Goal: Task Accomplishment & Management: Use online tool/utility

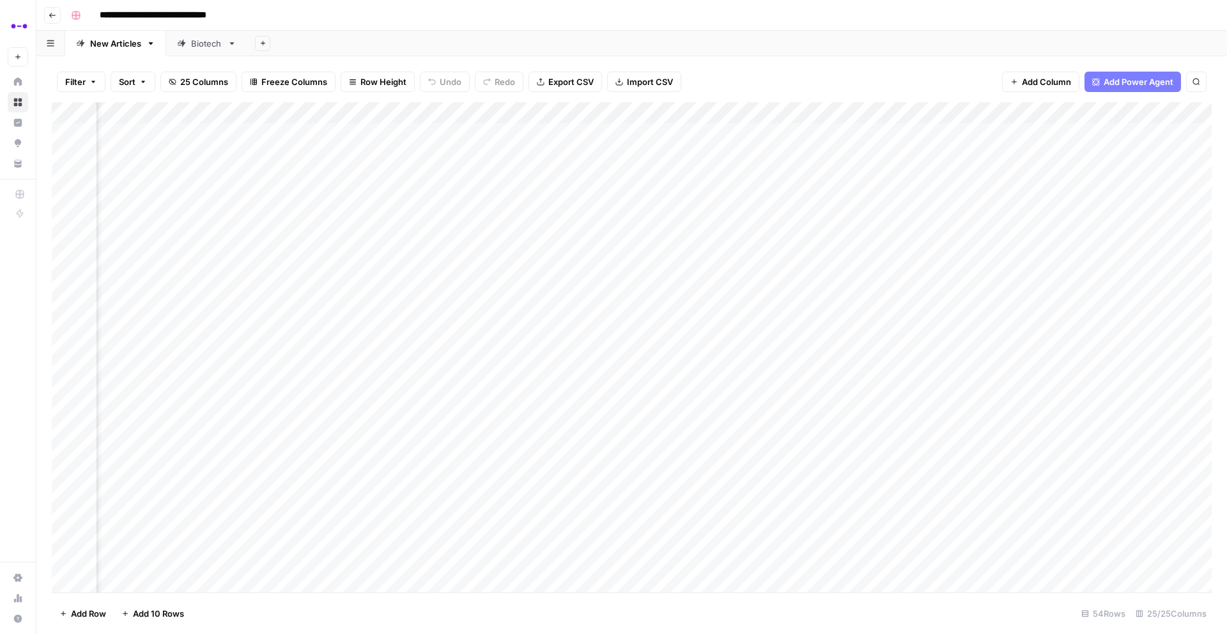
scroll to position [0, 1556]
click at [568, 107] on div "Add Column" at bounding box center [632, 347] width 1160 height 490
type input "Add Internal Links from Knowledge Base"
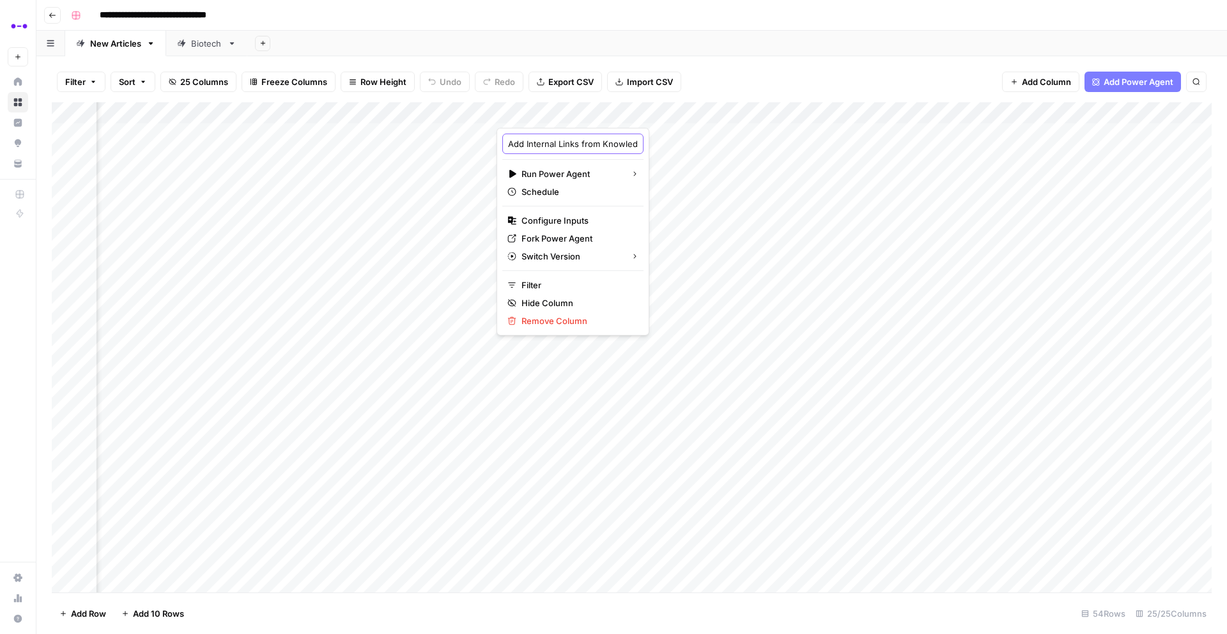
click at [559, 143] on input "Add Internal Links from Knowledge Base" at bounding box center [573, 143] width 130 height 13
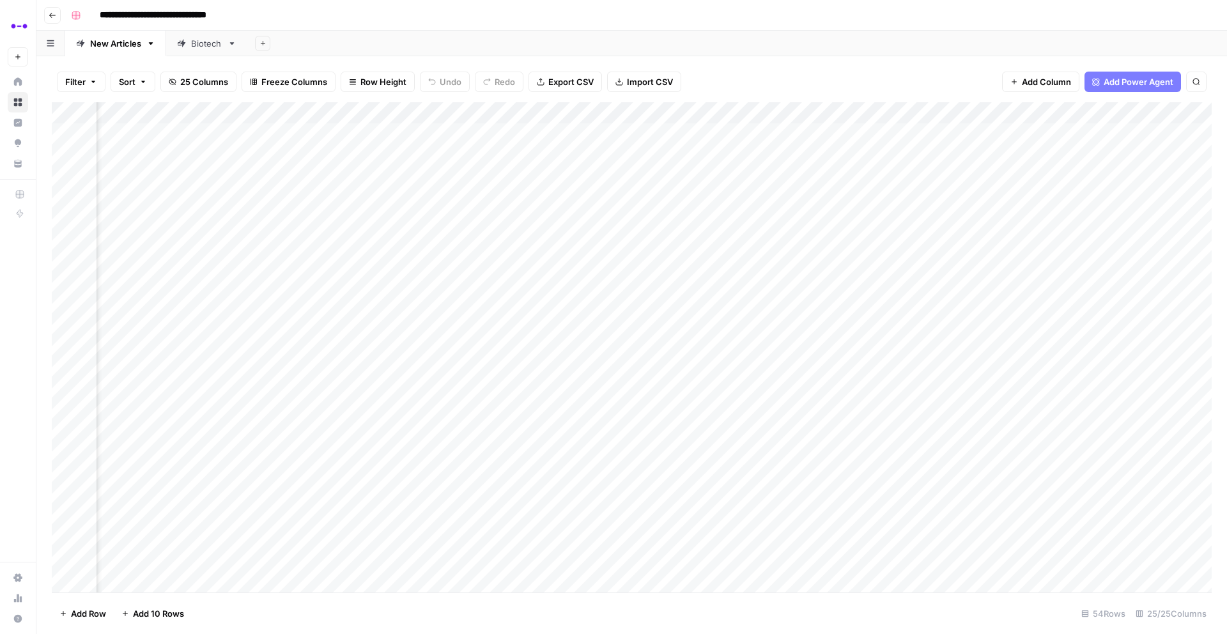
click at [555, 109] on div "Add Column" at bounding box center [632, 347] width 1160 height 490
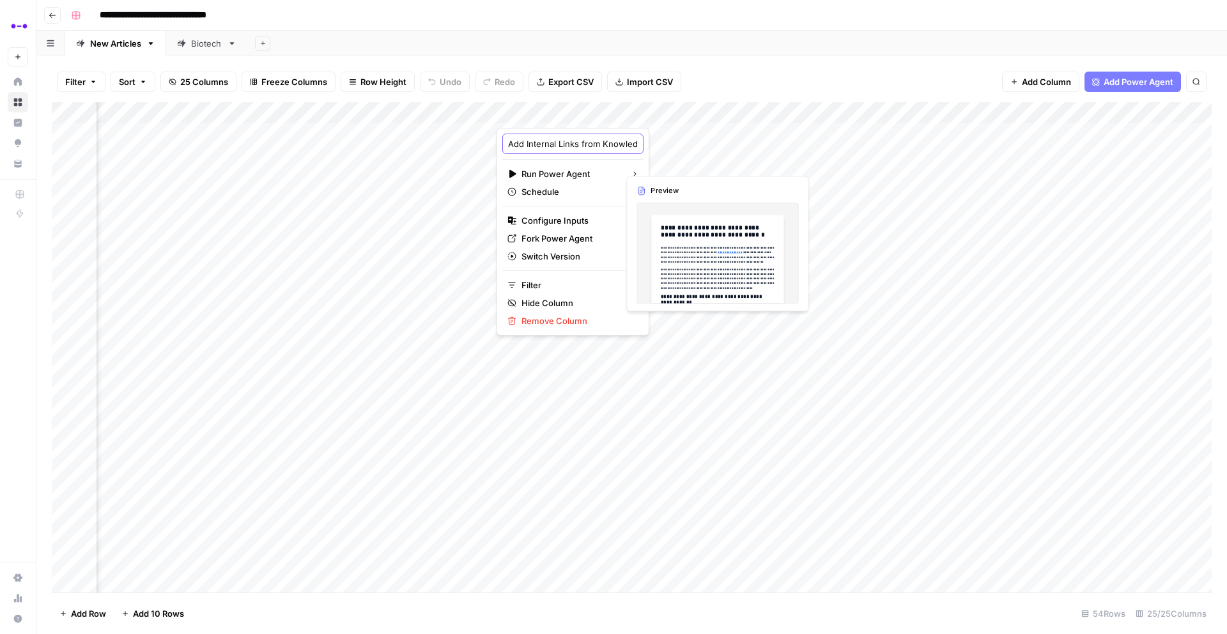
drag, startPoint x: 572, startPoint y: 148, endPoint x: 623, endPoint y: 145, distance: 51.2
click at [623, 145] on body "**********" at bounding box center [613, 317] width 1227 height 634
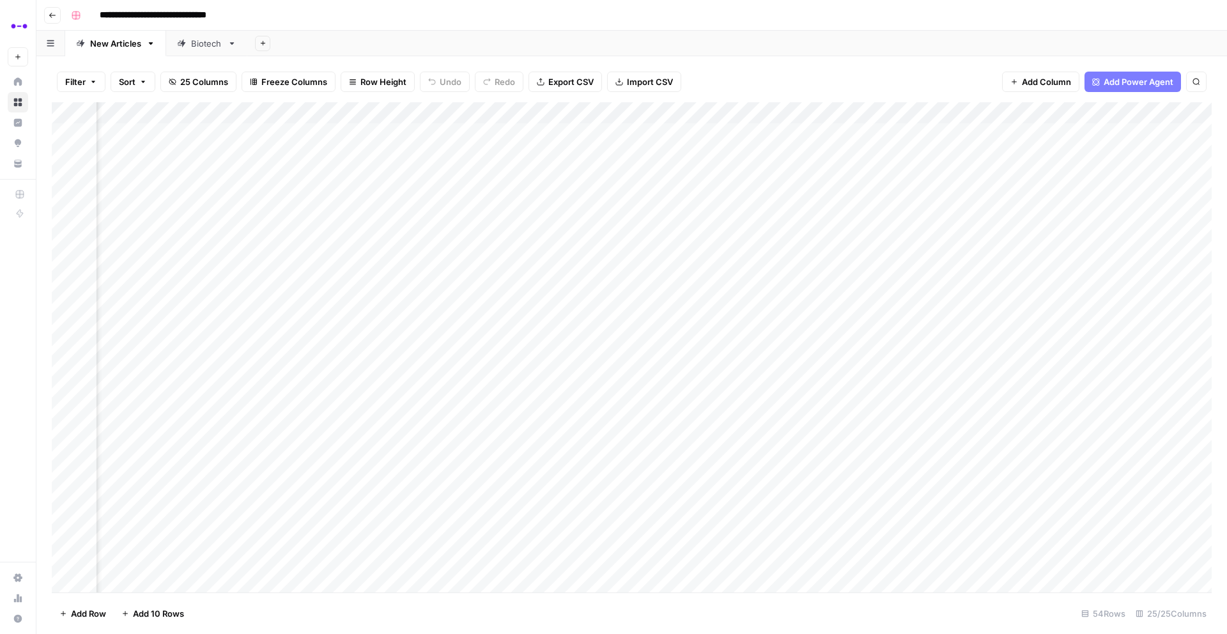
click at [547, 107] on div "Add Column" at bounding box center [632, 347] width 1160 height 490
click at [683, 111] on div "Add Column" at bounding box center [632, 347] width 1160 height 490
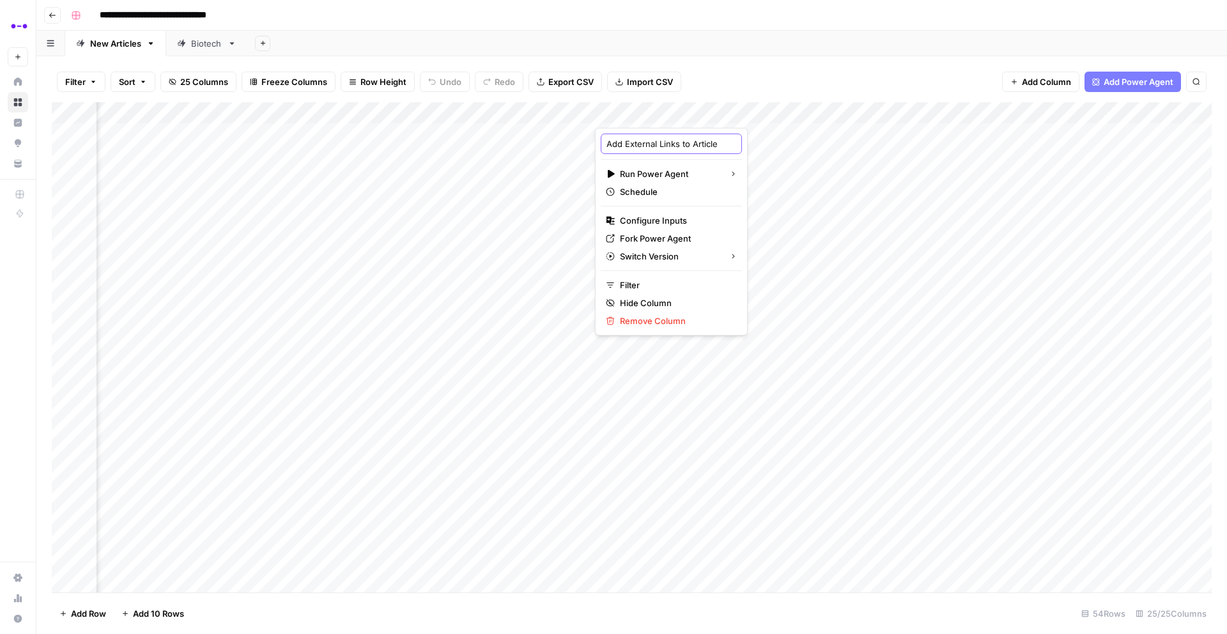
click at [671, 143] on input "Add External Links to Article" at bounding box center [672, 143] width 130 height 13
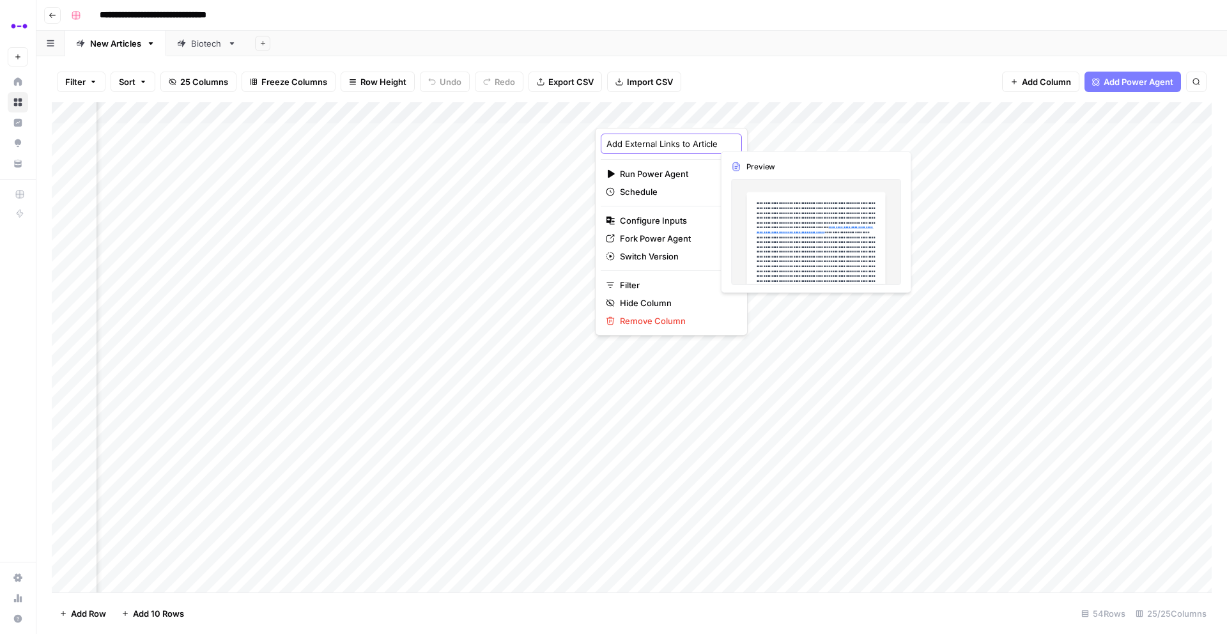
drag, startPoint x: 673, startPoint y: 143, endPoint x: 704, endPoint y: 144, distance: 31.3
click at [719, 141] on body "**********" at bounding box center [613, 317] width 1227 height 634
drag, startPoint x: 693, startPoint y: 144, endPoint x: 681, endPoint y: 146, distance: 12.3
click at [711, 143] on div "Add External Links to Article" at bounding box center [671, 144] width 141 height 20
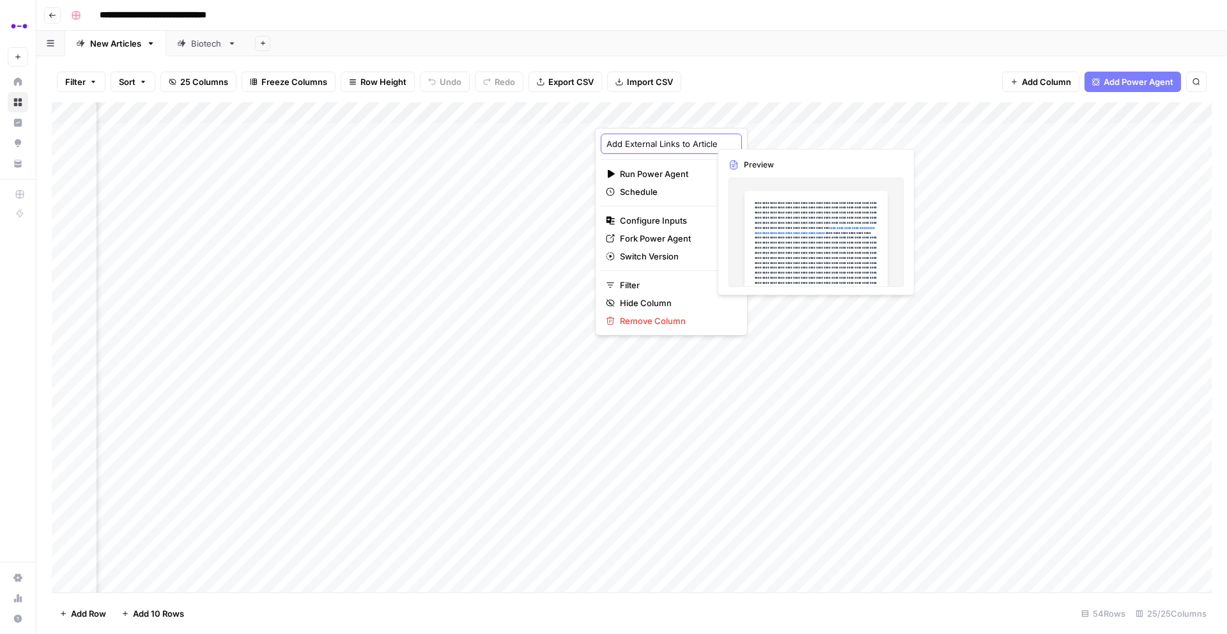
click at [660, 145] on input "Add External Links to Article" at bounding box center [672, 143] width 130 height 13
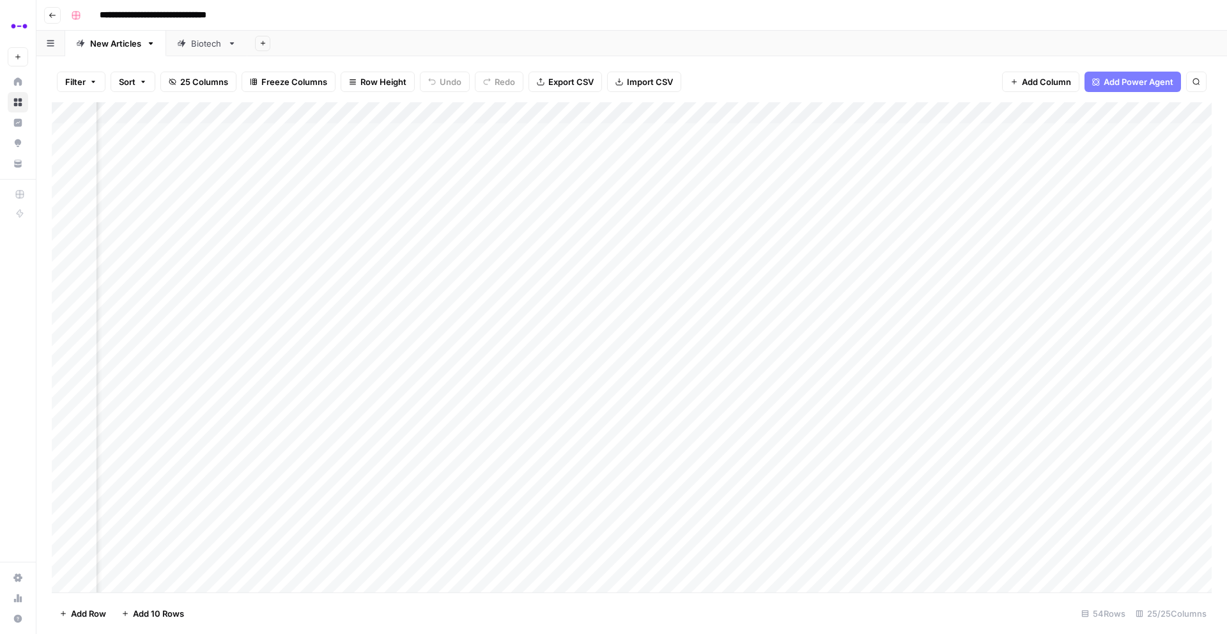
click at [704, 76] on div "Filter Sort 25 Columns Freeze Columns Row Height Undo Redo Export CSV Import CS…" at bounding box center [632, 81] width 1160 height 41
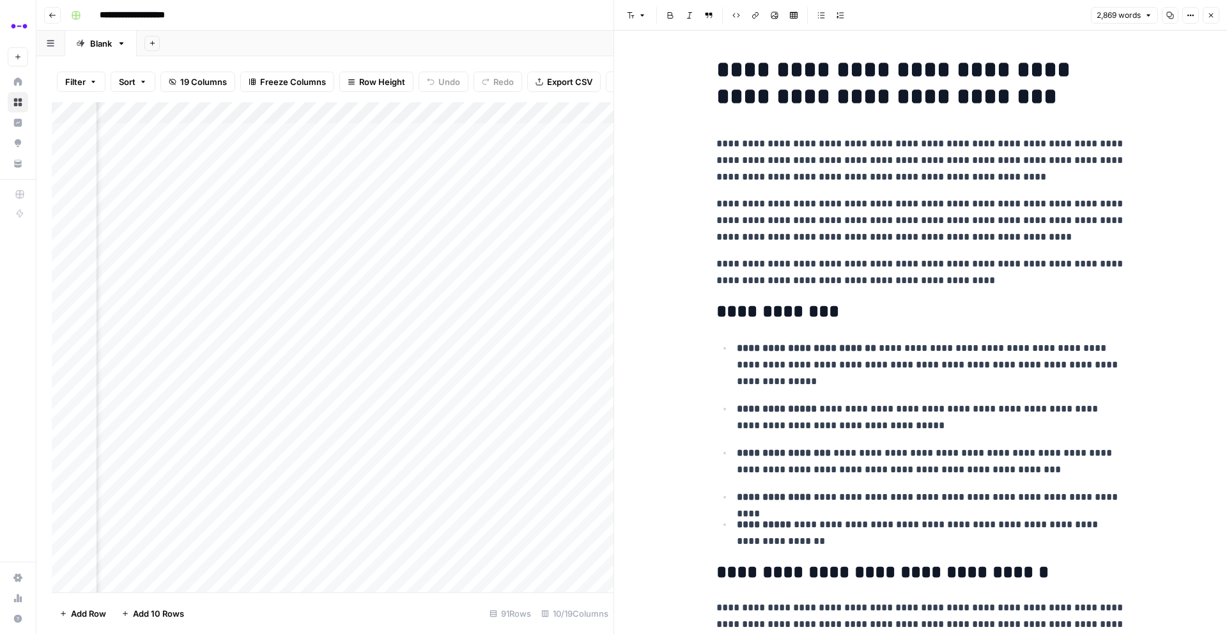
click at [1215, 10] on button "Close" at bounding box center [1211, 15] width 17 height 17
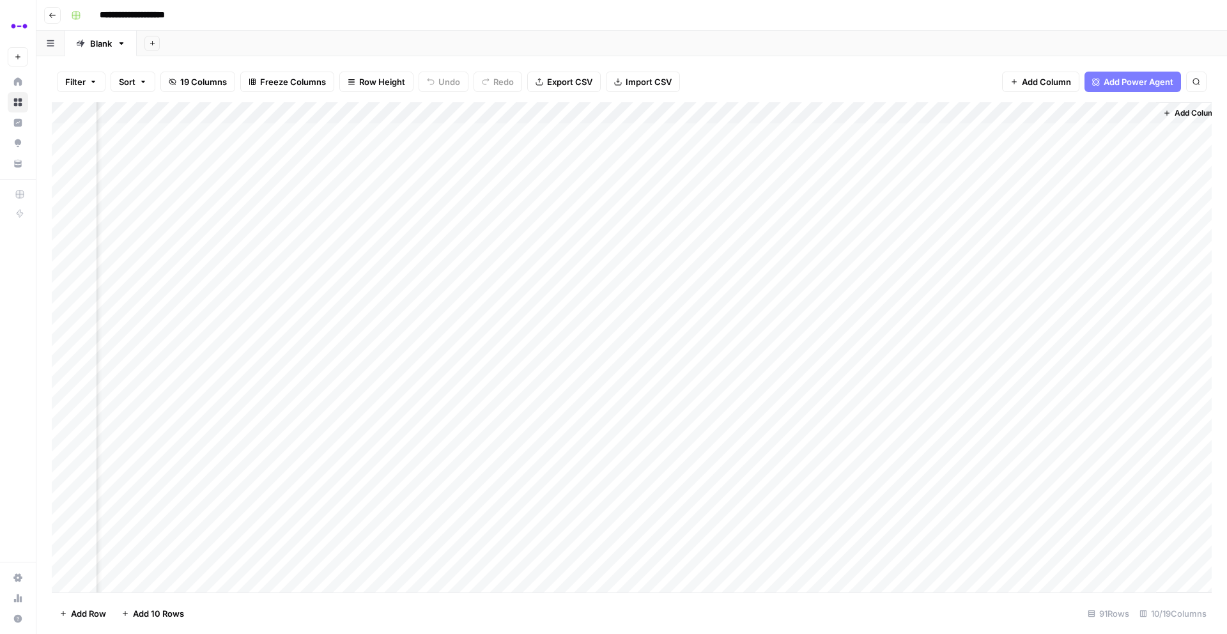
scroll to position [0, 327]
click at [952, 155] on div "Add Column" at bounding box center [632, 347] width 1160 height 490
click at [955, 239] on div "Add Column" at bounding box center [632, 347] width 1160 height 490
click at [956, 260] on div "Add Column" at bounding box center [632, 347] width 1160 height 490
click at [955, 243] on div "Add Column" at bounding box center [632, 347] width 1160 height 490
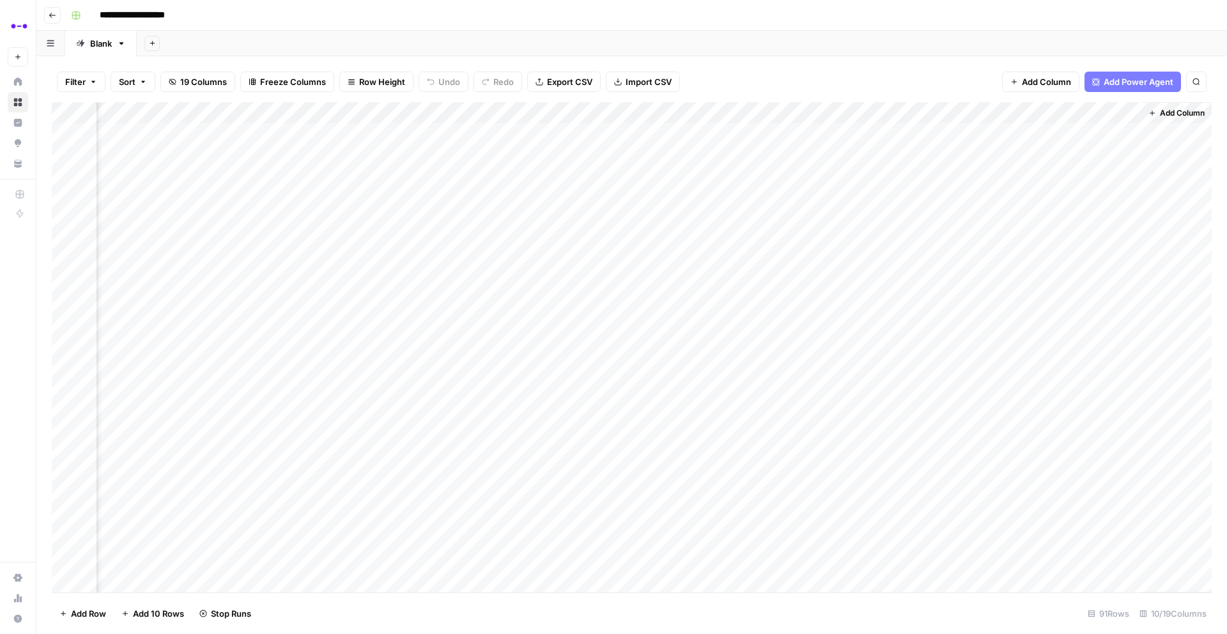
click at [955, 327] on div "Add Column" at bounding box center [632, 347] width 1160 height 490
click at [947, 481] on div "Add Column" at bounding box center [632, 347] width 1160 height 490
click at [956, 455] on div "Add Column" at bounding box center [632, 347] width 1160 height 490
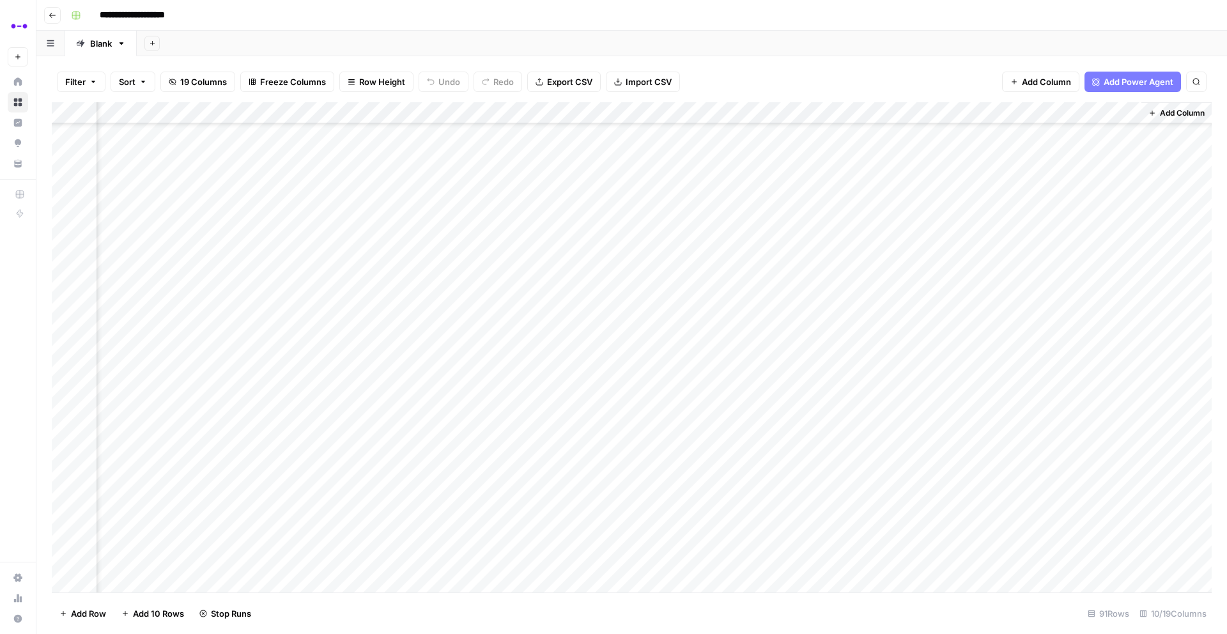
click at [947, 352] on div "Add Column" at bounding box center [632, 347] width 1160 height 490
click at [948, 401] on div "Add Column" at bounding box center [632, 347] width 1160 height 490
click at [948, 577] on div "Add Column" at bounding box center [632, 347] width 1160 height 490
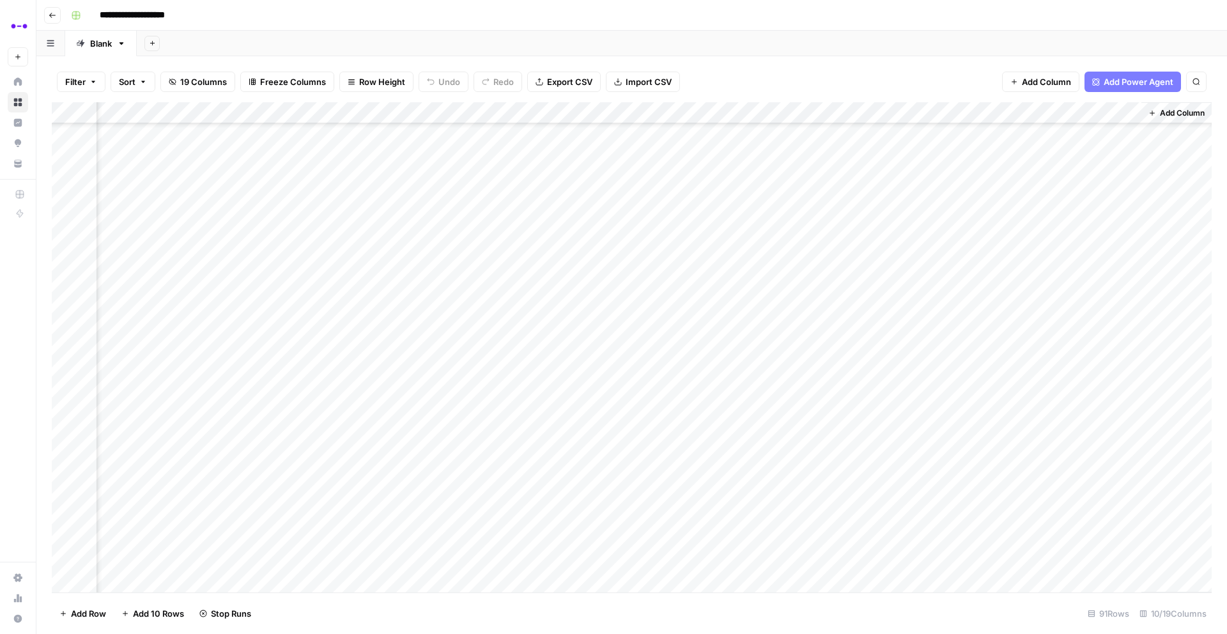
click at [952, 398] on div "Add Column" at bounding box center [632, 347] width 1160 height 490
click at [953, 389] on div "Add Column" at bounding box center [632, 347] width 1160 height 490
click at [958, 382] on div "Add Column" at bounding box center [632, 347] width 1160 height 490
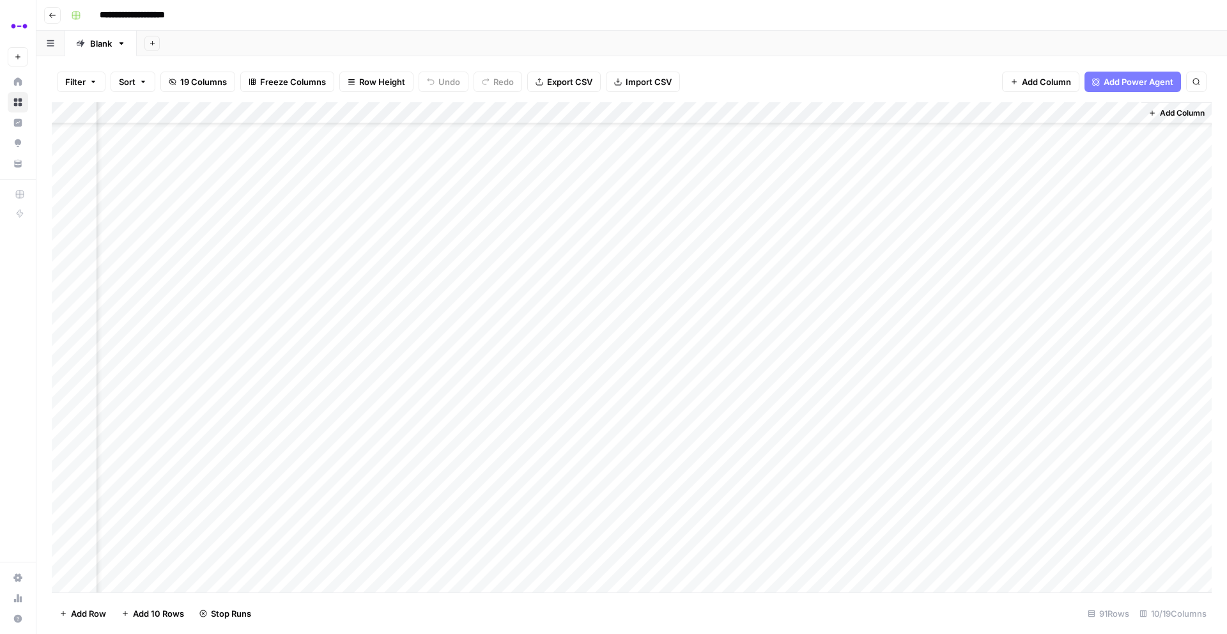
scroll to position [0, 327]
click at [1140, 79] on span "Add Power Agent" at bounding box center [1139, 81] width 70 height 13
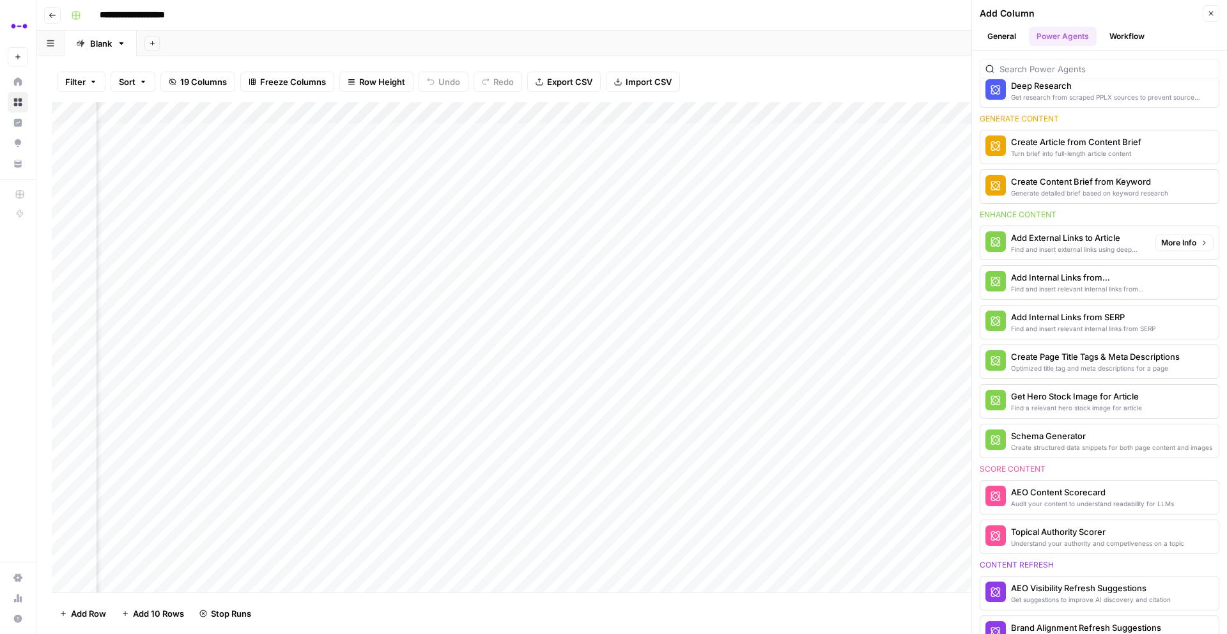
scroll to position [194, 0]
click at [1030, 66] on input "search" at bounding box center [1107, 69] width 214 height 13
paste input "Add Internal Links from Knowledge Base"
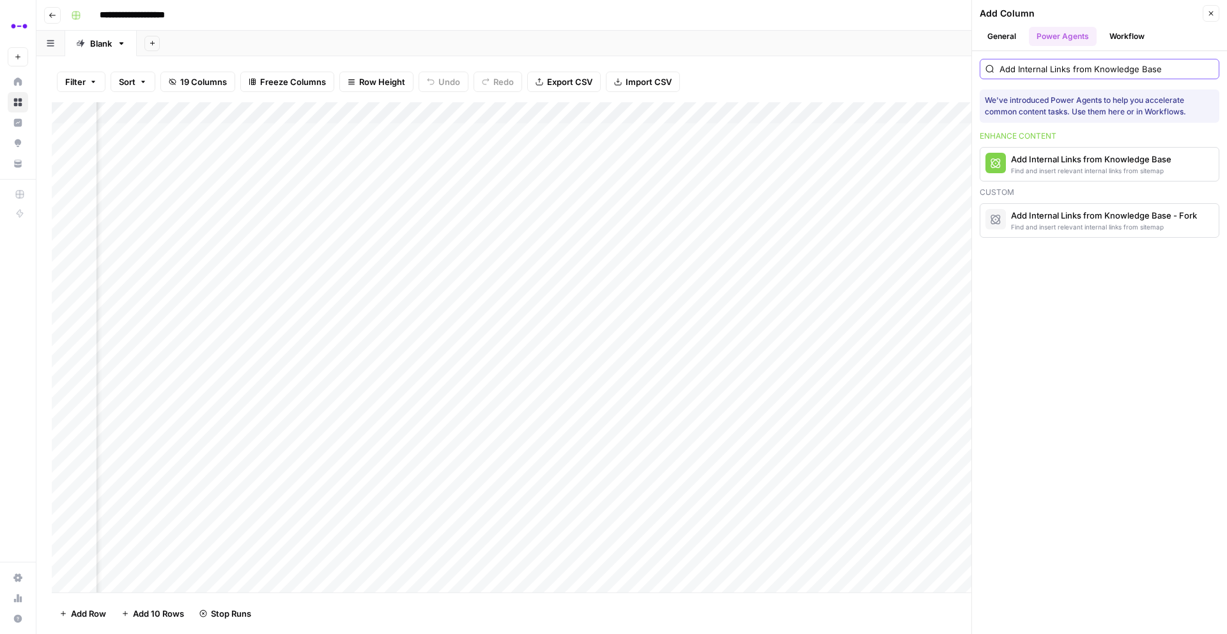
scroll to position [0, 0]
type input "Add Internal Links from Knowledge Base"
click at [1057, 168] on div "Find and insert relevant internal links from sitemap" at bounding box center [1078, 171] width 134 height 10
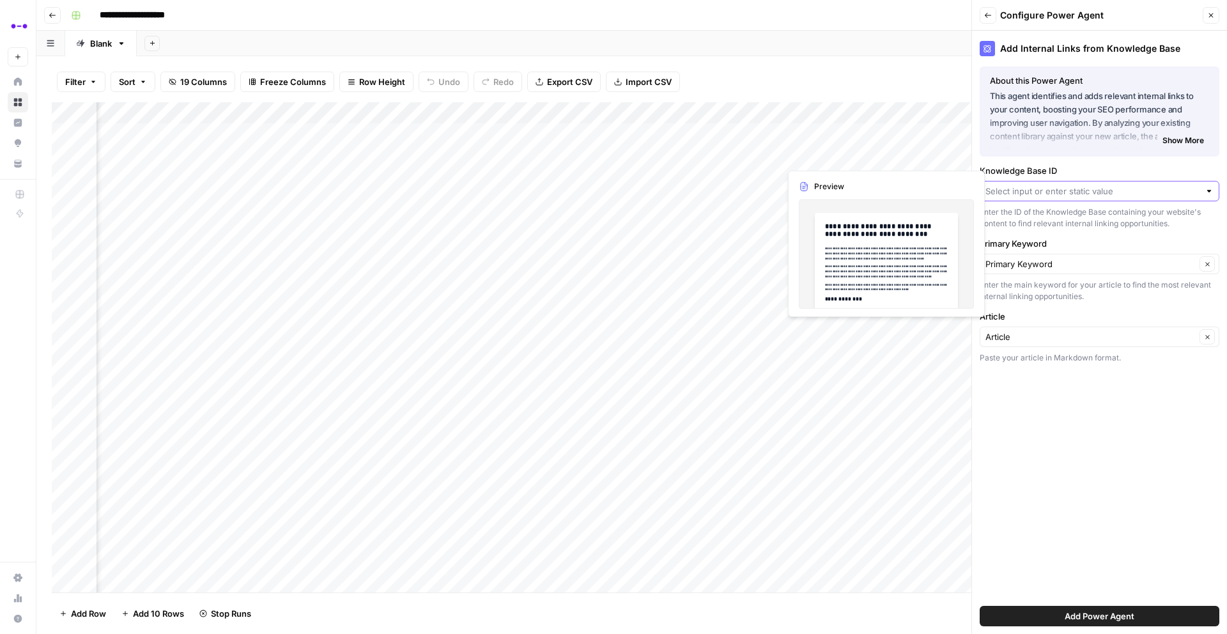
click at [1053, 192] on input "Knowledge Base ID" at bounding box center [1093, 191] width 214 height 13
click at [1045, 223] on span "Abacum.ai sitemap" at bounding box center [1097, 221] width 213 height 13
type input "Abacum.ai sitemap"
click at [1086, 151] on div "About this Power Agent This agent identifies and adds relevant internal links t…" at bounding box center [1099, 112] width 219 height 80
click at [1034, 337] on input "Article" at bounding box center [1091, 336] width 210 height 13
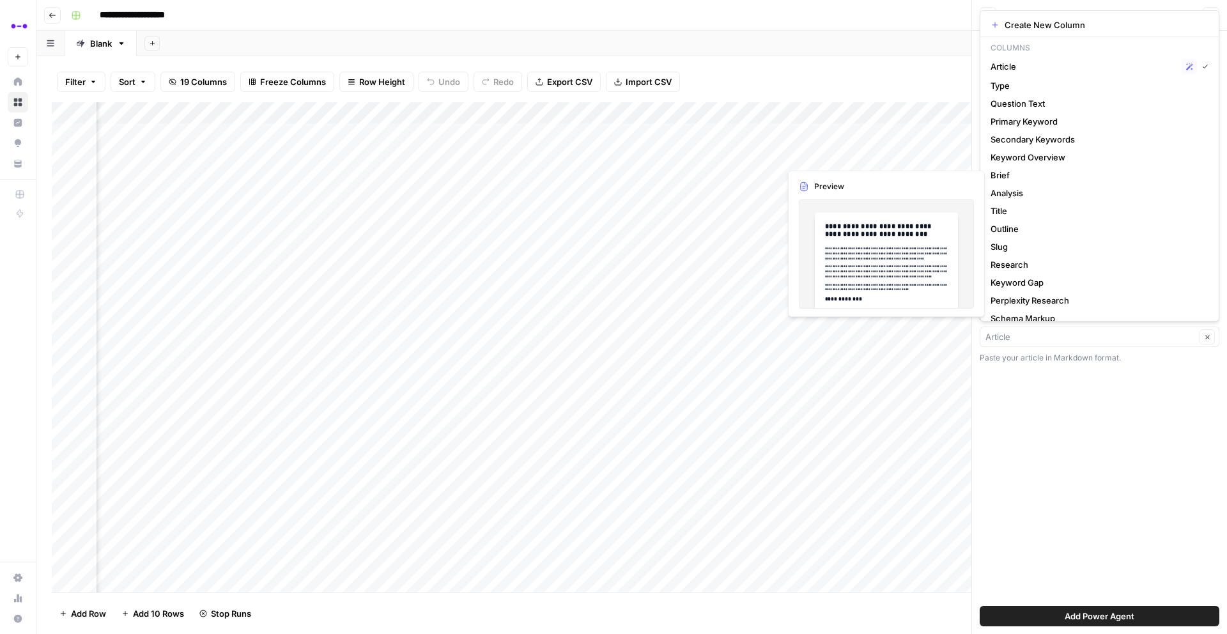
type input "Article"
click at [1055, 404] on div "Add Internal Links from Knowledge Base About this Power Agent This agent identi…" at bounding box center [1099, 332] width 255 height 603
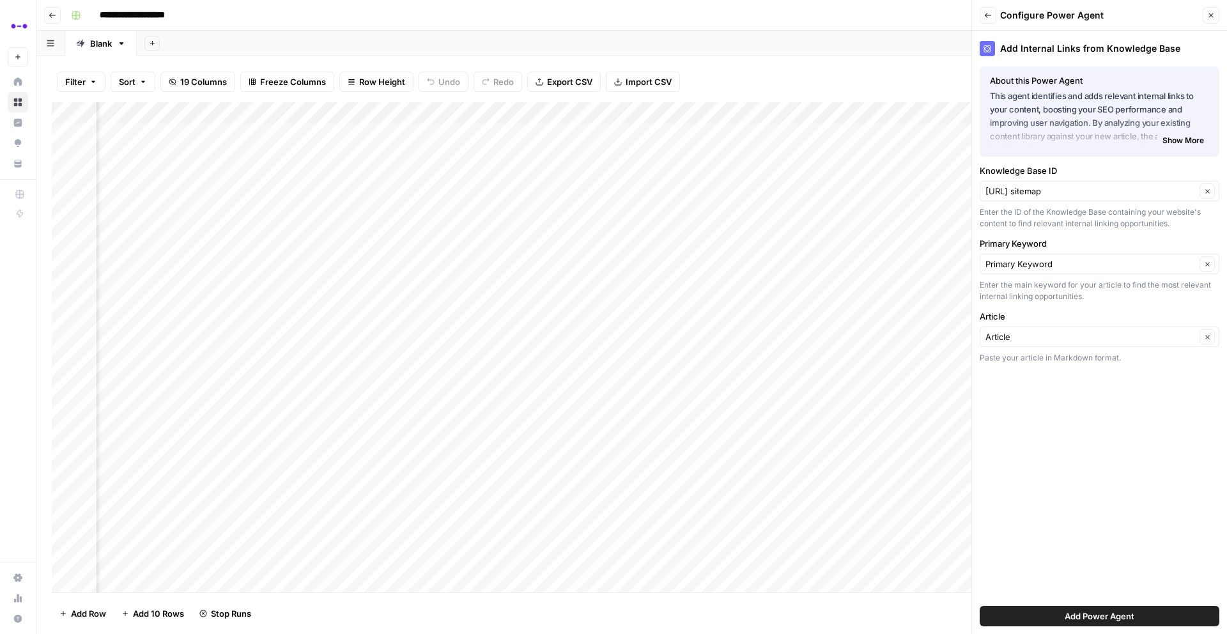
scroll to position [0, 512]
click at [1092, 617] on span "Add Power Agent" at bounding box center [1100, 616] width 70 height 13
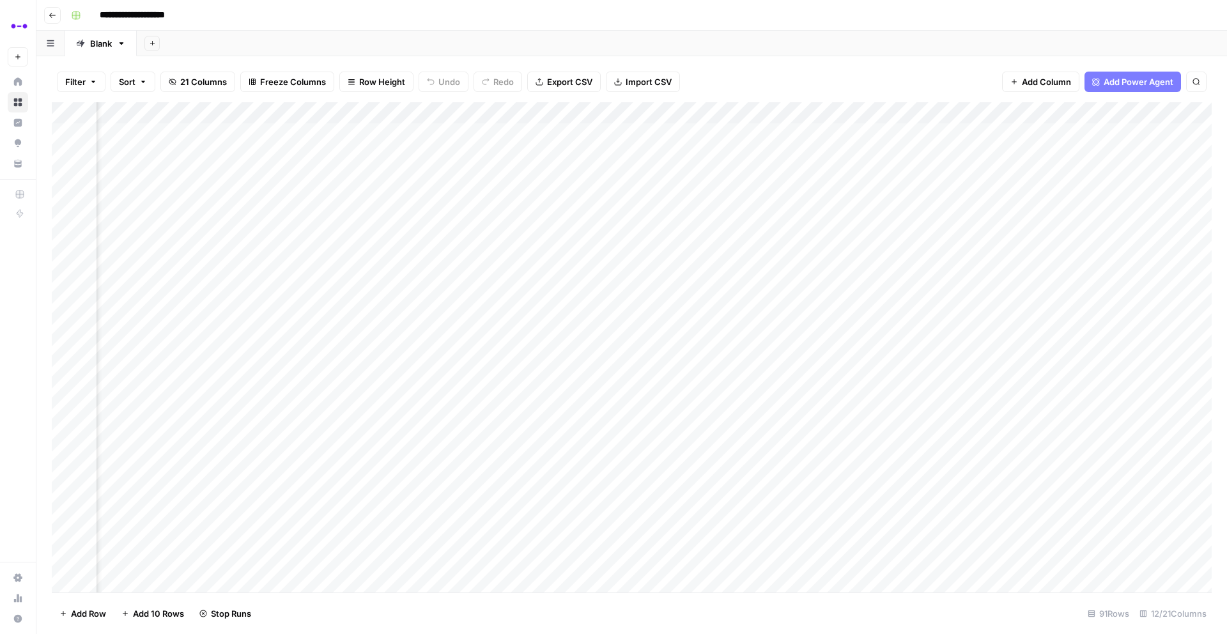
scroll to position [0, 573]
click at [1006, 153] on div "Add Column" at bounding box center [632, 347] width 1160 height 490
click at [1005, 240] on div "Add Column" at bounding box center [632, 347] width 1160 height 490
click at [1000, 260] on div "Add Column" at bounding box center [632, 347] width 1160 height 490
click at [1001, 329] on div "Add Column" at bounding box center [632, 347] width 1160 height 490
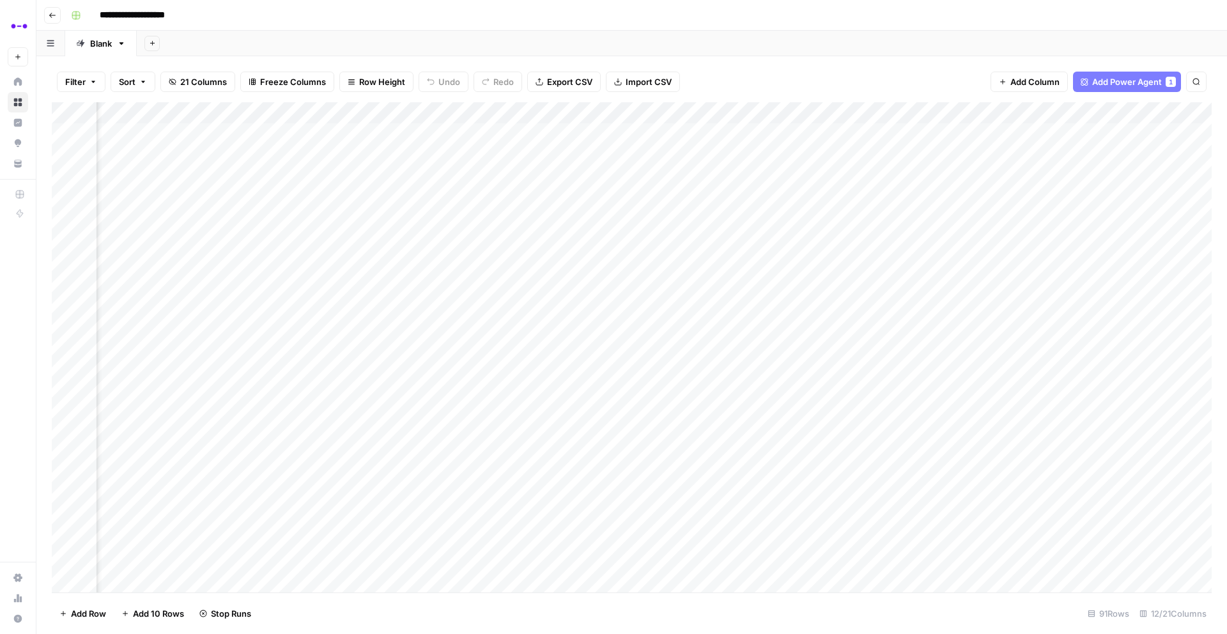
click at [1008, 485] on div "Add Column" at bounding box center [632, 347] width 1160 height 490
click at [1004, 369] on div "Add Column" at bounding box center [632, 347] width 1160 height 490
click at [1001, 307] on div "Add Column" at bounding box center [632, 347] width 1160 height 490
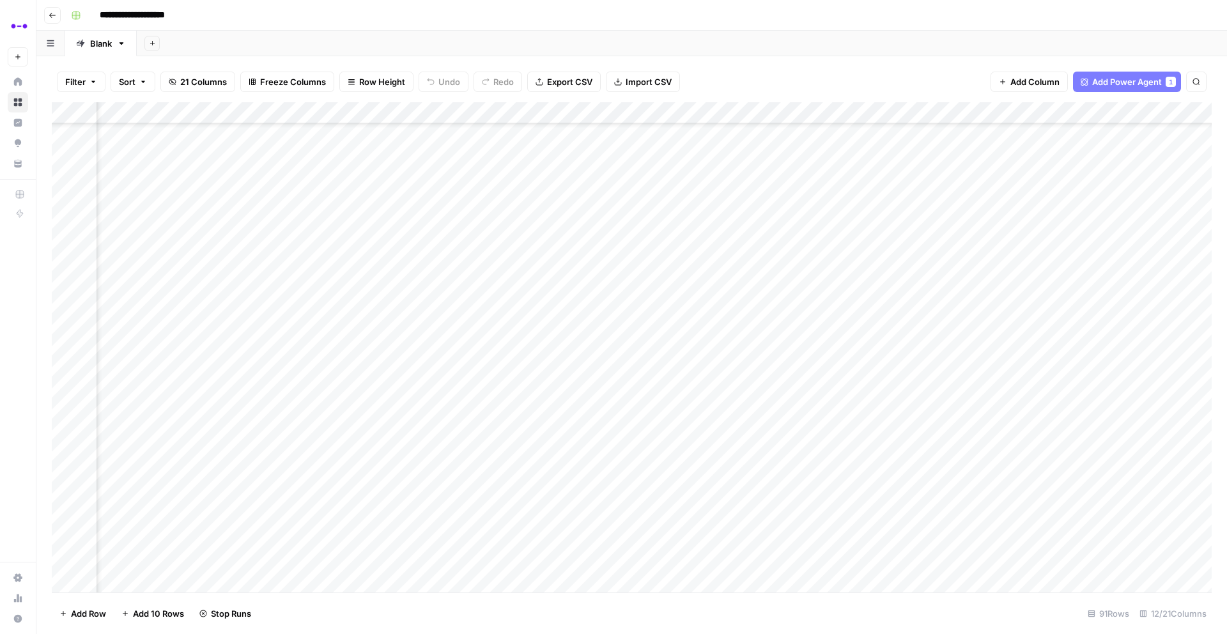
scroll to position [479, 573]
click at [997, 458] on div "Add Column" at bounding box center [632, 347] width 1160 height 490
click at [998, 406] on div "Add Column" at bounding box center [632, 347] width 1160 height 490
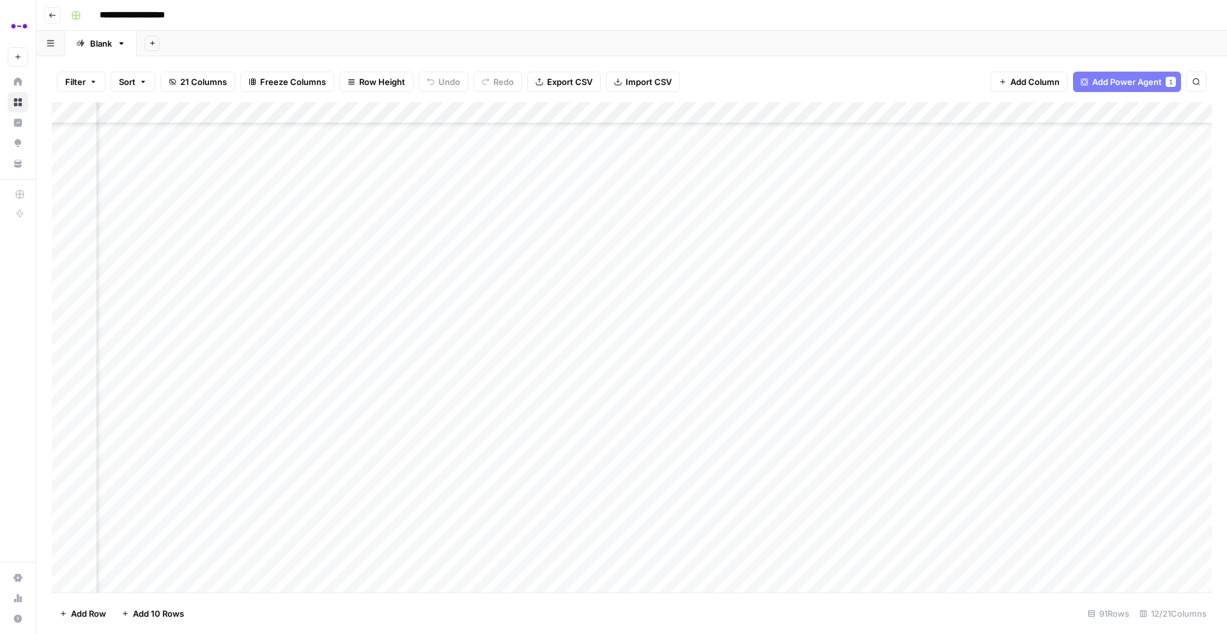
click at [999, 374] on div "Add Column" at bounding box center [632, 347] width 1160 height 490
click at [1000, 384] on div "Add Column" at bounding box center [632, 347] width 1160 height 490
